Goal: Contribute content: Contribute content

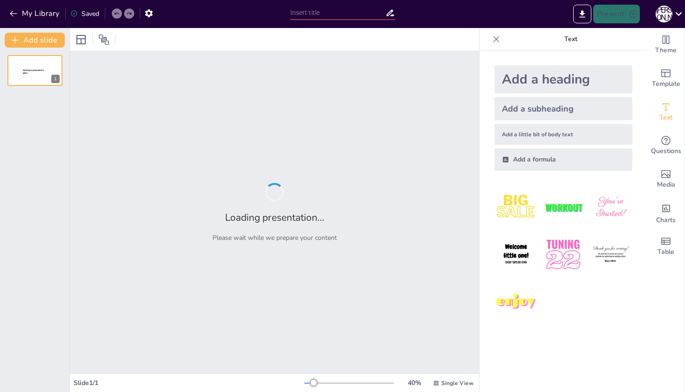
type input "Знайомтесь з [PERSON_NAME]: студентка, лідерка, натхнення"
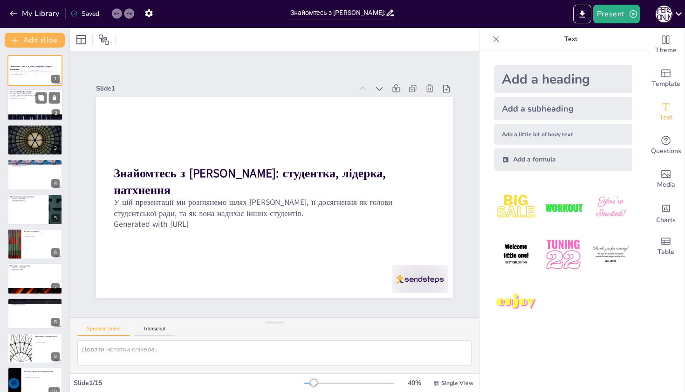
click at [27, 114] on div at bounding box center [35, 106] width 56 height 32
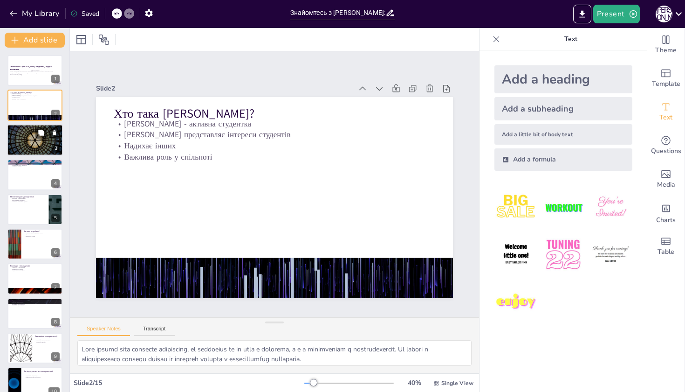
click at [28, 138] on div at bounding box center [35, 140] width 56 height 32
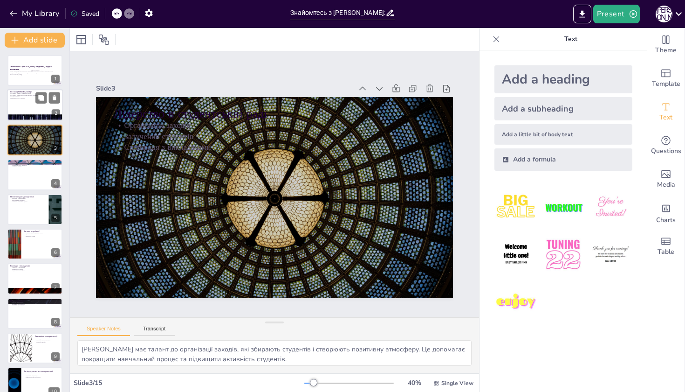
click at [22, 101] on div at bounding box center [35, 106] width 56 height 32
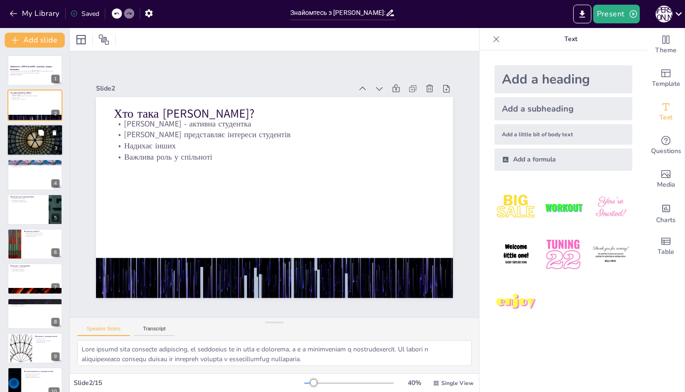
click at [24, 147] on div at bounding box center [35, 140] width 56 height 32
type textarea "[PERSON_NAME] має талант до організації заходів, які збирають студентів і створ…"
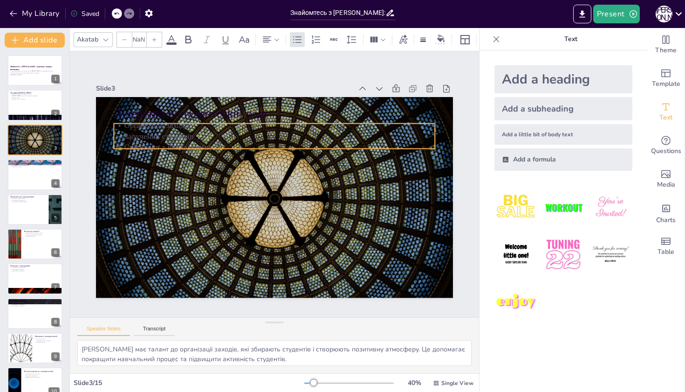
click at [266, 137] on p "Залучення студентів" at bounding box center [321, 169] width 110 height 309
type input "32"
click at [475, 266] on div "Slide 1 Знайомтесь з [PERSON_NAME]: студентка, лідерка, натхнення У цій презент…" at bounding box center [274, 184] width 459 height 342
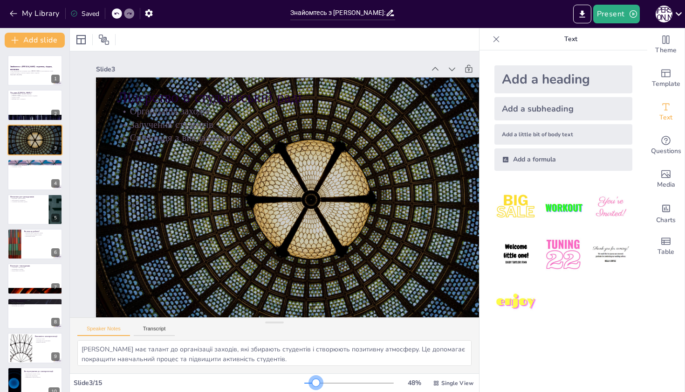
drag, startPoint x: 312, startPoint y: 383, endPoint x: 317, endPoint y: 385, distance: 5.3
click at [317, 385] on div at bounding box center [315, 382] width 7 height 7
click at [30, 175] on div at bounding box center [35, 175] width 56 height 32
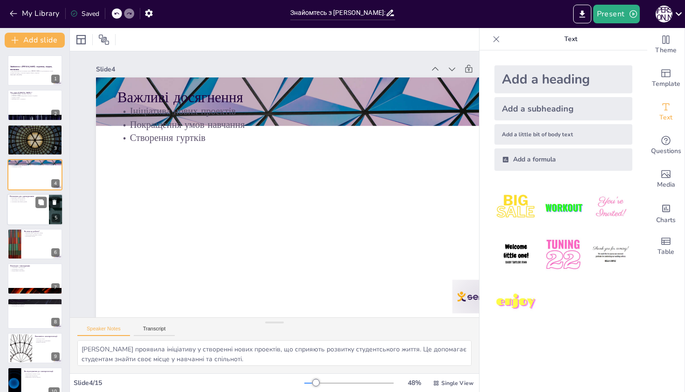
click at [30, 202] on div at bounding box center [35, 210] width 56 height 32
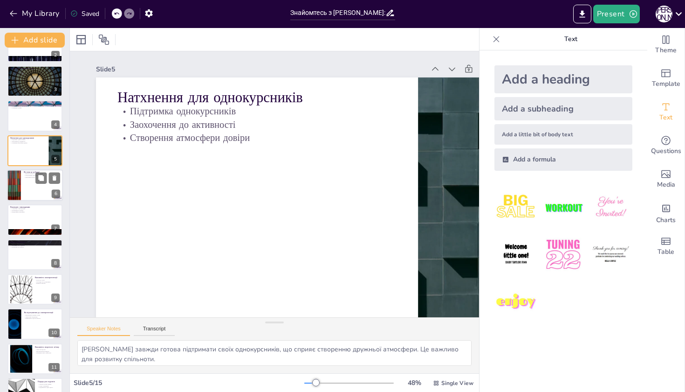
click at [33, 193] on div at bounding box center [35, 185] width 56 height 32
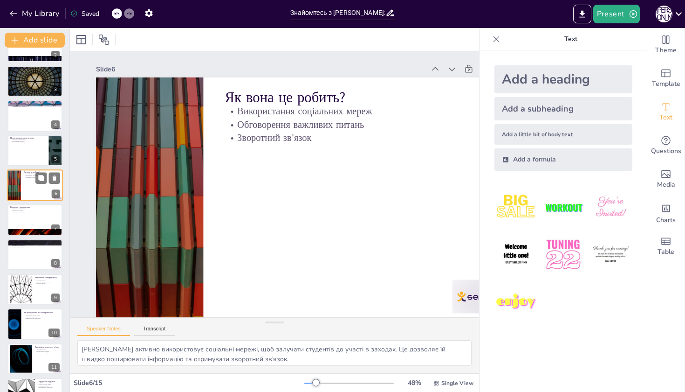
scroll to position [24, 0]
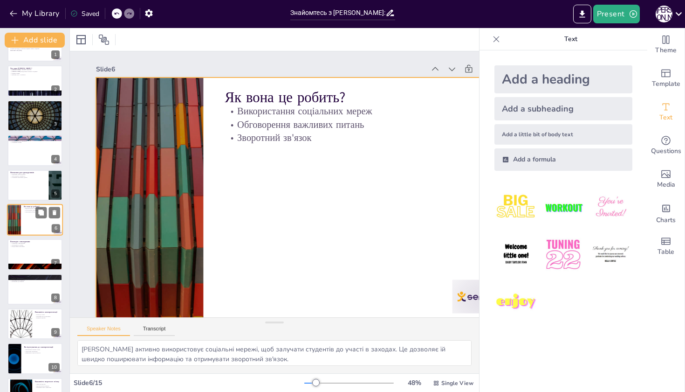
click at [32, 212] on p "Зворотний зв'язок" at bounding box center [42, 212] width 36 height 2
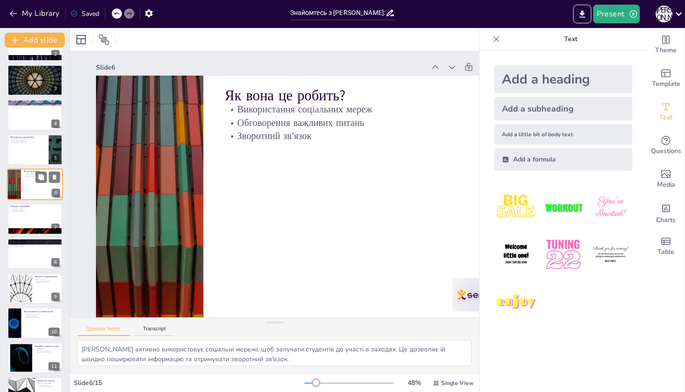
scroll to position [64, 0]
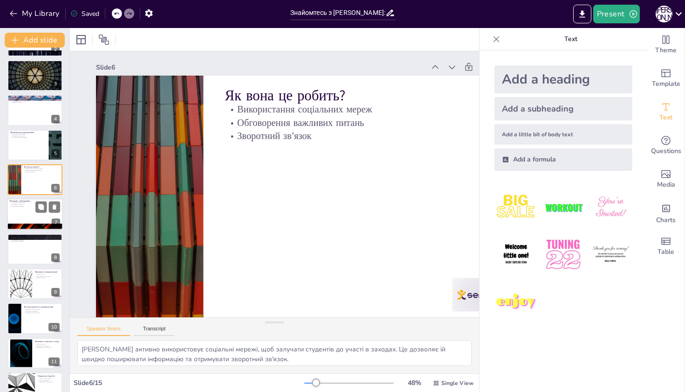
click at [32, 212] on div at bounding box center [35, 215] width 56 height 32
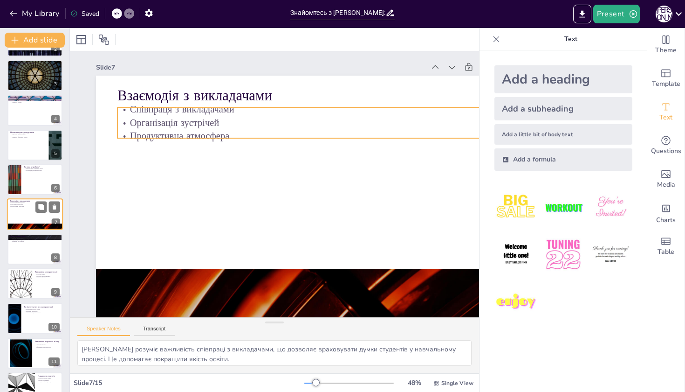
scroll to position [0, 0]
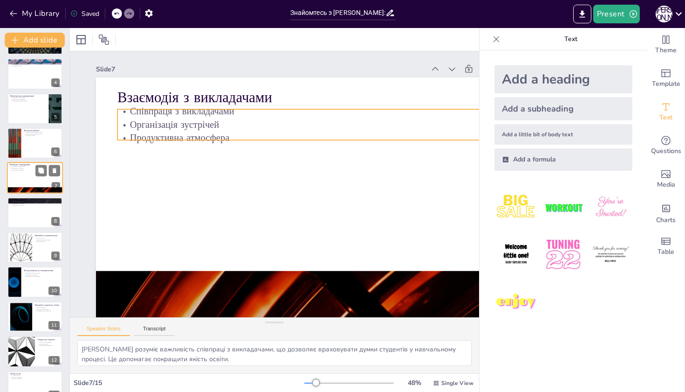
click at [32, 212] on div at bounding box center [34, 212] width 55 height 31
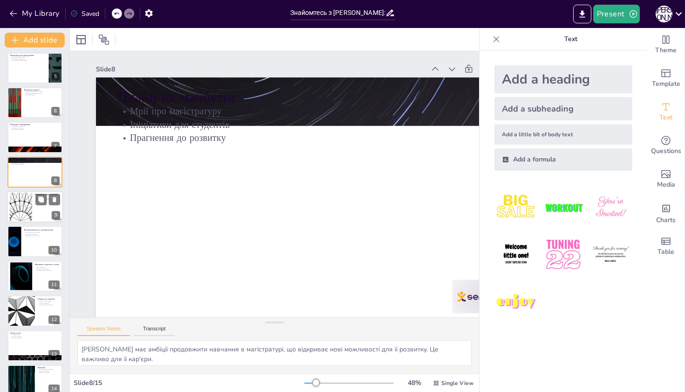
click at [33, 210] on div at bounding box center [35, 207] width 56 height 32
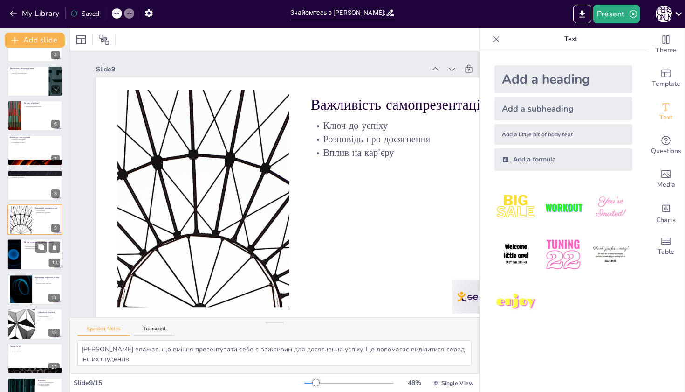
click at [31, 256] on div at bounding box center [35, 255] width 56 height 32
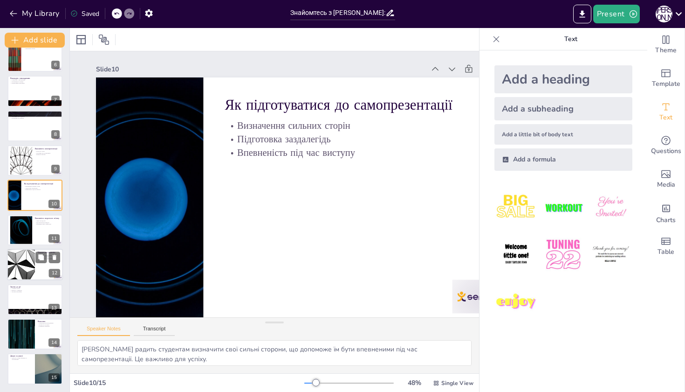
scroll to position [187, 0]
click at [34, 229] on div at bounding box center [35, 230] width 56 height 32
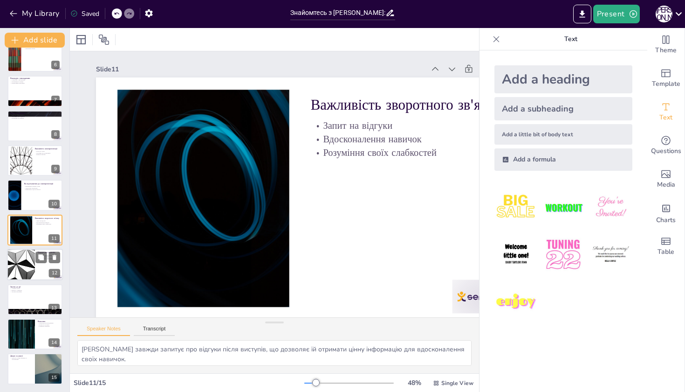
click at [36, 265] on div at bounding box center [35, 265] width 56 height 32
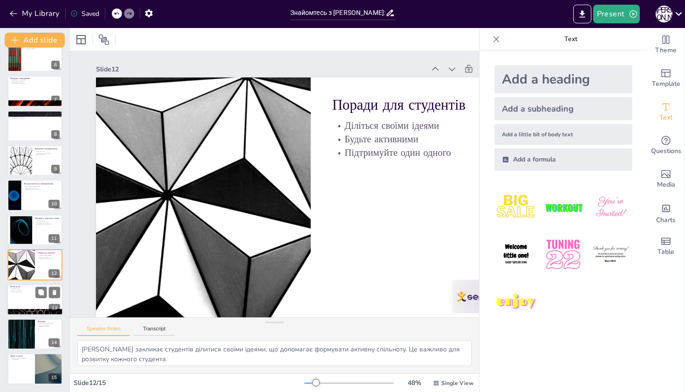
click at [31, 288] on p "Активна участь" at bounding box center [35, 288] width 50 height 2
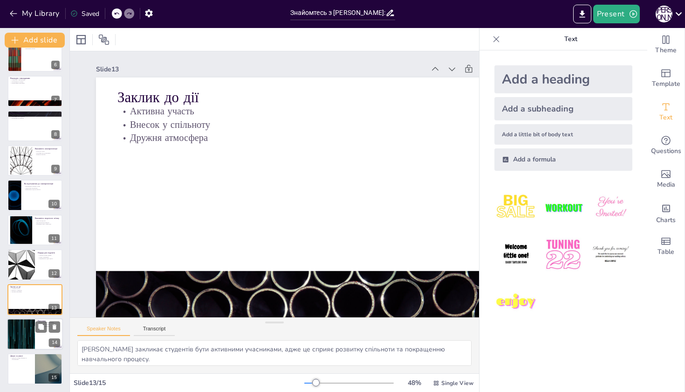
click at [26, 335] on div at bounding box center [21, 334] width 56 height 32
type textarea "[PERSON_NAME] є прикладом для інших студентів, показуючи, як можна активно долу…"
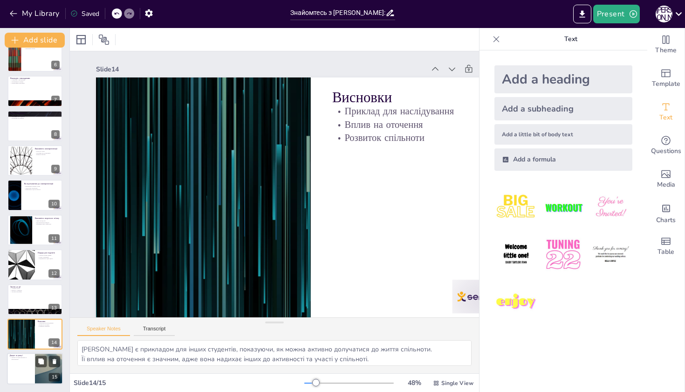
click at [26, 372] on div at bounding box center [35, 369] width 56 height 32
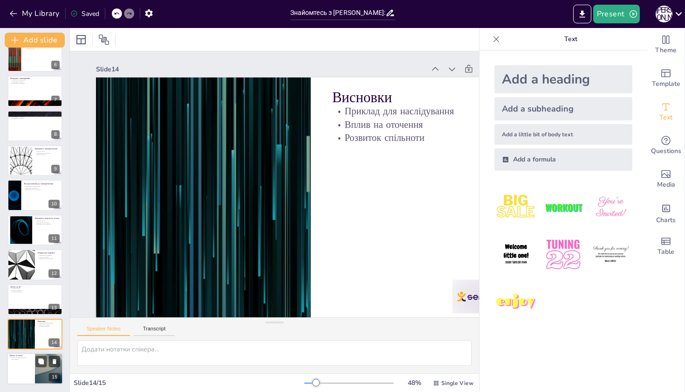
scroll to position [2, 0]
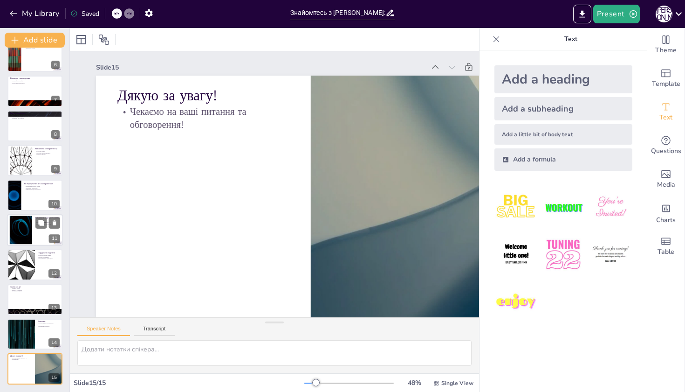
click at [32, 236] on div at bounding box center [21, 229] width 50 height 28
type textarea "[PERSON_NAME] завжди запитує про відгуки після виступів, що дозволяє їй отримат…"
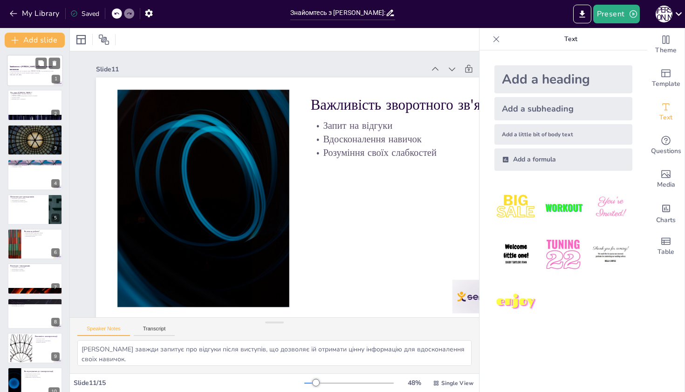
scroll to position [0, 0]
click at [30, 83] on div at bounding box center [35, 71] width 56 height 32
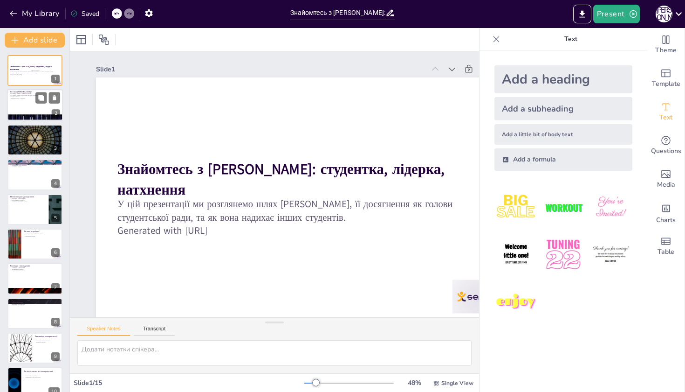
click at [28, 98] on p "Важлива роль у спільноті" at bounding box center [35, 99] width 50 height 2
type textarea "Lore ipsumd sita consecte adipiscing, el seddoeius te in utla e dolorema, a e a…"
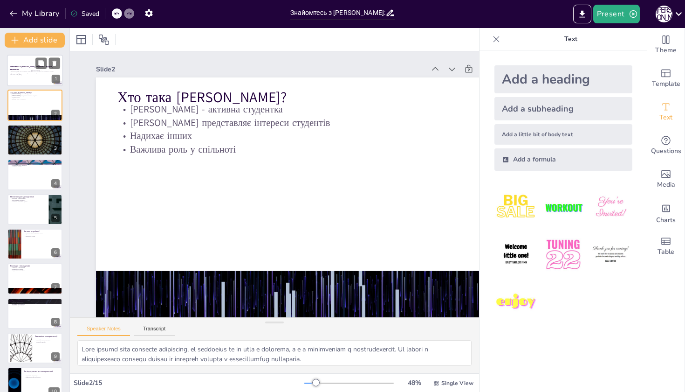
click at [27, 75] on p "Generated with [URL]" at bounding box center [35, 75] width 50 height 2
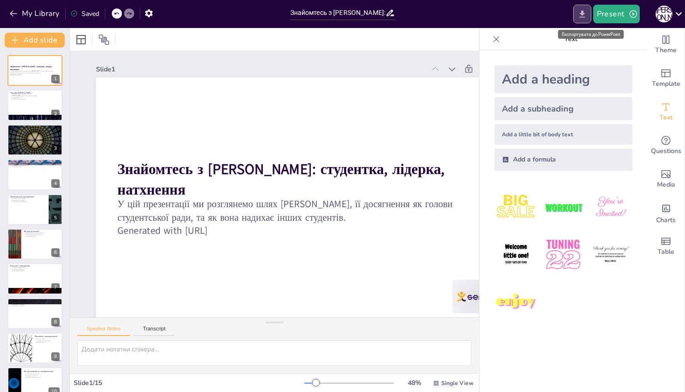
click at [581, 14] on icon "Експортувати до PowerPoint" at bounding box center [583, 14] width 10 height 10
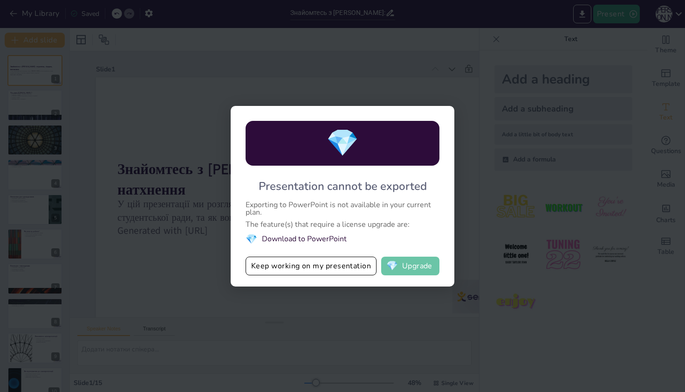
click at [414, 261] on button "💎 Upgrade" at bounding box center [410, 265] width 58 height 19
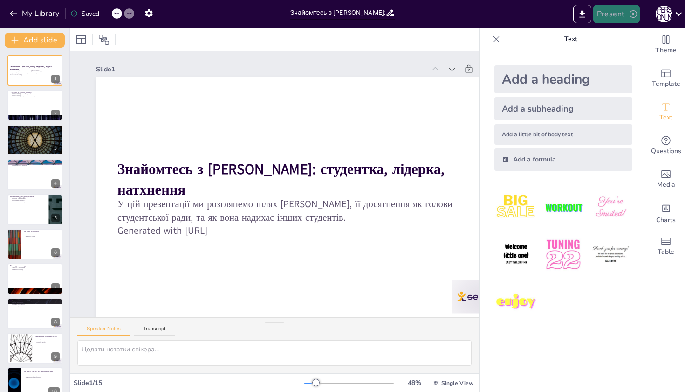
click at [633, 11] on icon "button" at bounding box center [633, 13] width 9 height 9
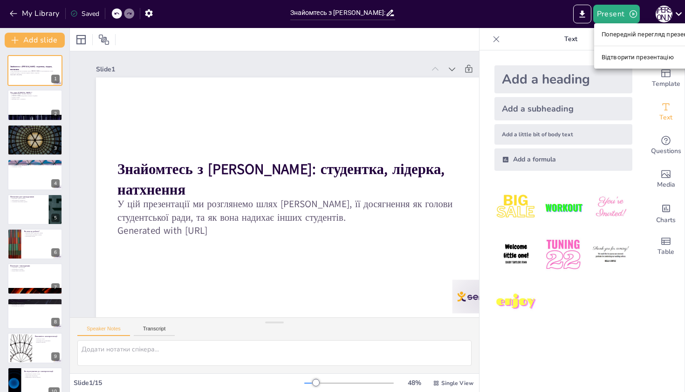
click at [633, 57] on li "Відтворити презентацію" at bounding box center [652, 57] width 114 height 15
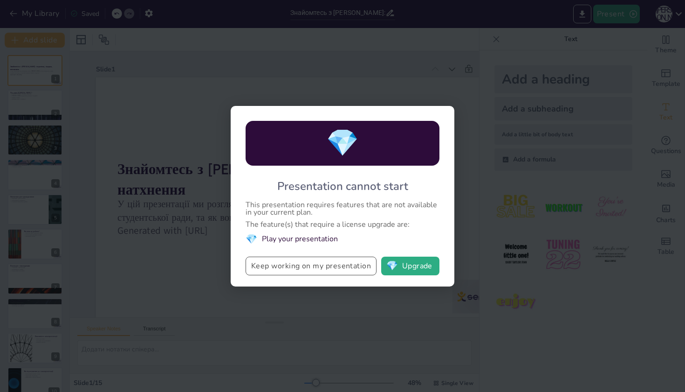
click at [342, 269] on button "Keep working on my presentation" at bounding box center [311, 265] width 131 height 19
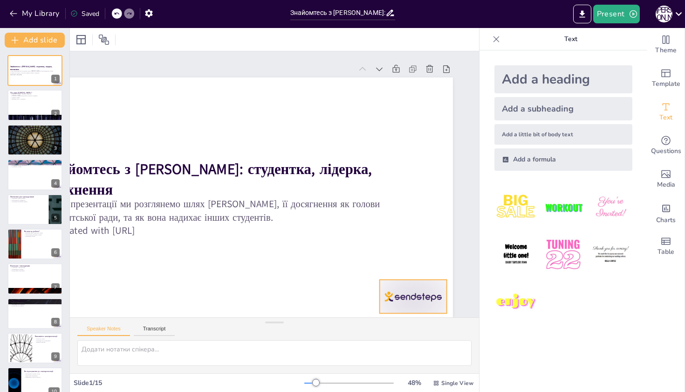
scroll to position [0, 73]
click at [358, 323] on div at bounding box center [321, 356] width 74 height 67
click at [467, 133] on div "Slide 1 Знайомтесь з [PERSON_NAME]: студентка, лідерка, натхнення У цій презент…" at bounding box center [242, 167] width 551 height 473
click at [472, 143] on icon at bounding box center [478, 149] width 12 height 12
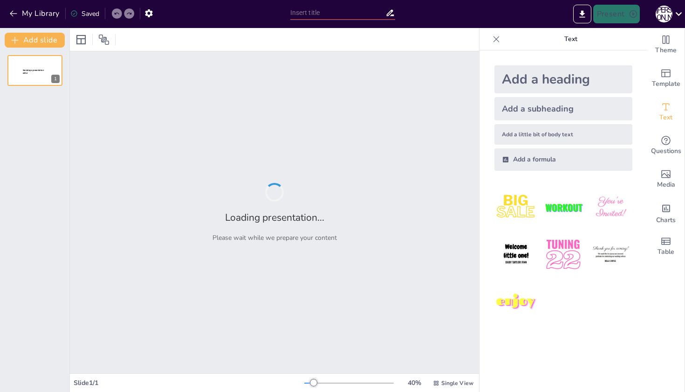
type input "Знайомтесь з [PERSON_NAME]: студентка, лідерка, натхнення"
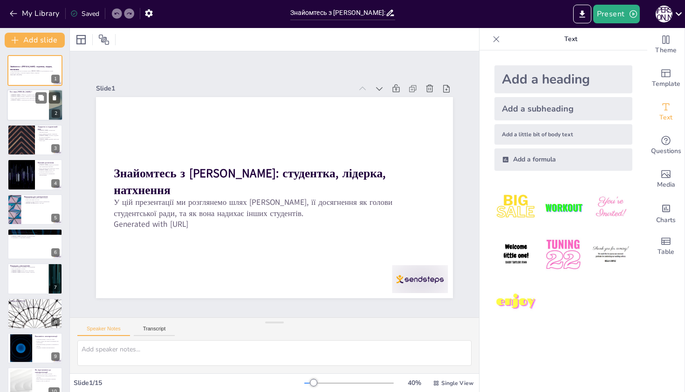
click at [28, 116] on div at bounding box center [35, 106] width 56 height 32
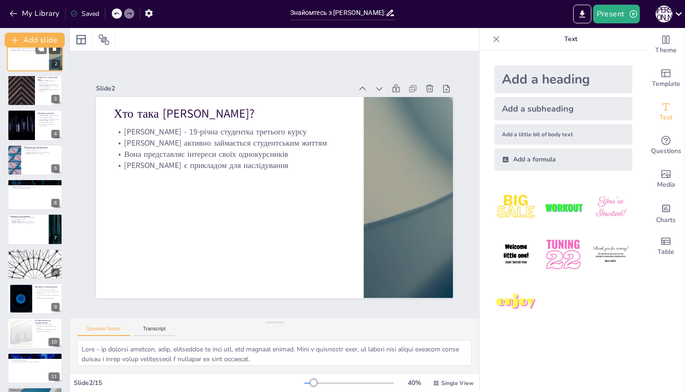
scroll to position [52, 0]
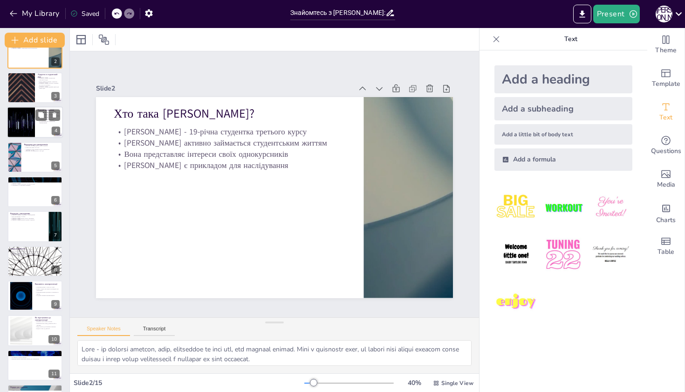
click at [28, 116] on div at bounding box center [21, 122] width 56 height 32
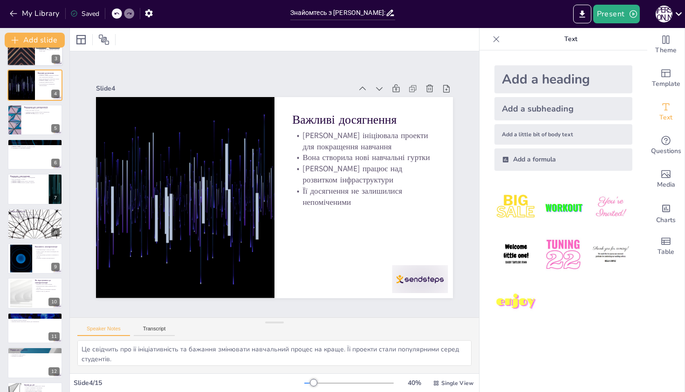
scroll to position [91, 0]
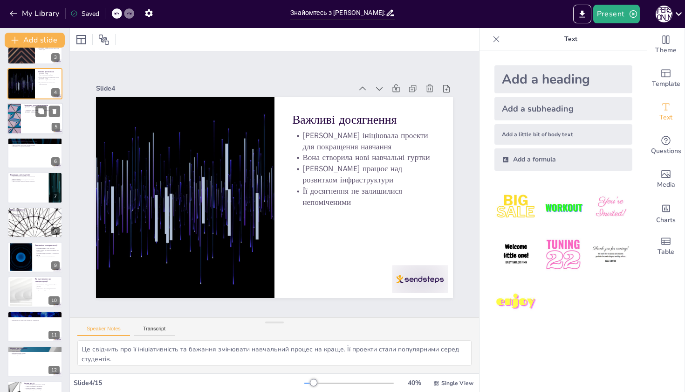
click at [25, 119] on div at bounding box center [35, 119] width 56 height 32
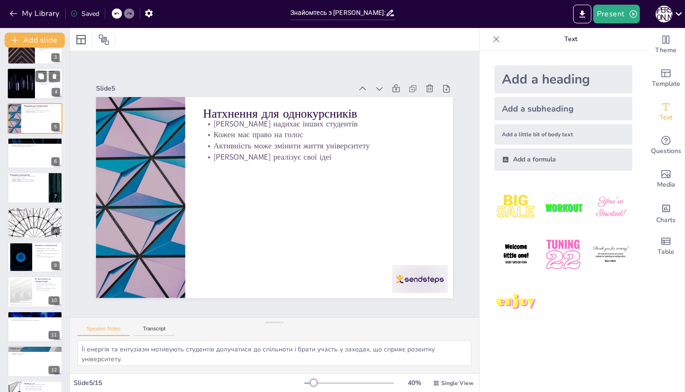
scroll to position [0, 0]
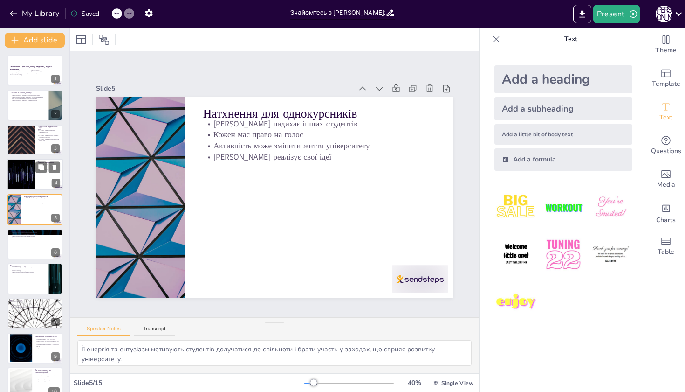
click at [30, 166] on div at bounding box center [21, 175] width 56 height 32
type textarea "Це свідчить про її ініціативність та бажання змінювати навчальний процес на кра…"
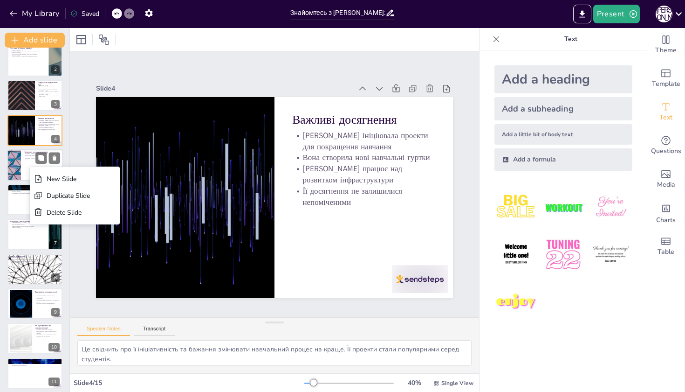
scroll to position [44, 0]
